Goal: Transaction & Acquisition: Purchase product/service

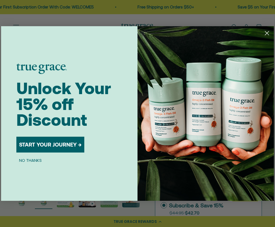
click at [267, 33] on icon "Close dialog" at bounding box center [268, 33] width 4 height 4
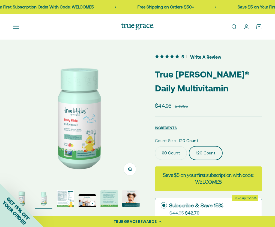
click at [77, 139] on img at bounding box center [78, 118] width 131 height 131
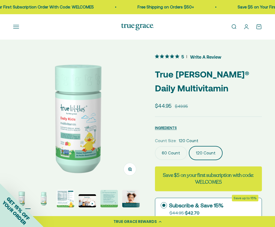
click at [39, 198] on div "GET 15% OFF YOUR ORDER" at bounding box center [22, 206] width 44 height 44
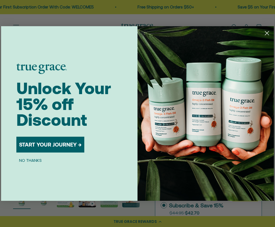
click at [267, 31] on circle "Close dialog" at bounding box center [267, 33] width 9 height 9
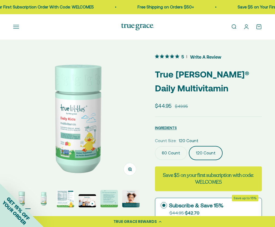
click at [39, 201] on div "GET 15% OFF YOUR ORDER" at bounding box center [22, 206] width 44 height 44
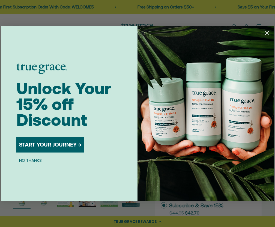
click at [43, 201] on div "Unlock Your 15% off Discount START YOUR JOURNEY → NO THANKS" at bounding box center [76, 113] width 121 height 175
click at [32, 160] on button "NO THANKS" at bounding box center [30, 160] width 28 height 7
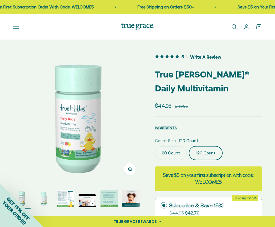
click at [22, 195] on div "GET 15% OFF YOUR ORDER" at bounding box center [22, 206] width 44 height 44
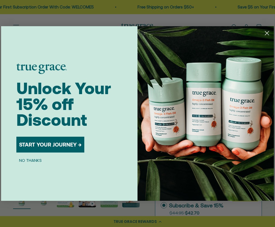
click at [90, 202] on div "Close dialog Unlock Your 15% off Discount START YOUR JOURNEY → NO THANKS Submit" at bounding box center [137, 113] width 275 height 227
click at [98, 204] on div "Close dialog Unlock Your 15% off Discount START YOUR JOURNEY → NO THANKS Submit" at bounding box center [137, 113] width 275 height 227
click at [268, 33] on circle "Close dialog" at bounding box center [267, 33] width 9 height 9
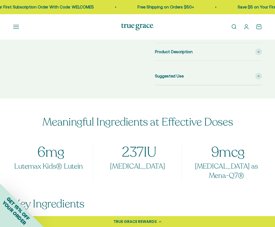
scroll to position [317, 0]
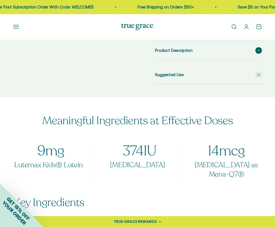
click at [161, 52] on span "Product Description" at bounding box center [174, 50] width 38 height 7
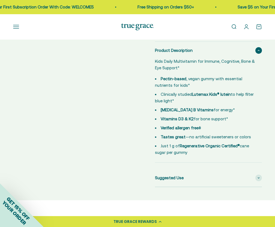
click at [162, 52] on span "Product Description" at bounding box center [174, 50] width 38 height 7
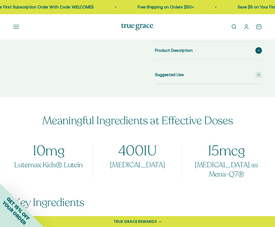
click at [162, 52] on span "Product Description" at bounding box center [174, 50] width 38 height 7
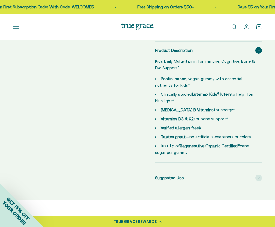
click at [162, 52] on span "Product Description" at bounding box center [174, 50] width 38 height 7
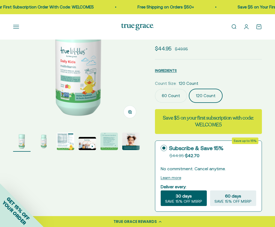
scroll to position [0, 0]
